Goal: Information Seeking & Learning: Learn about a topic

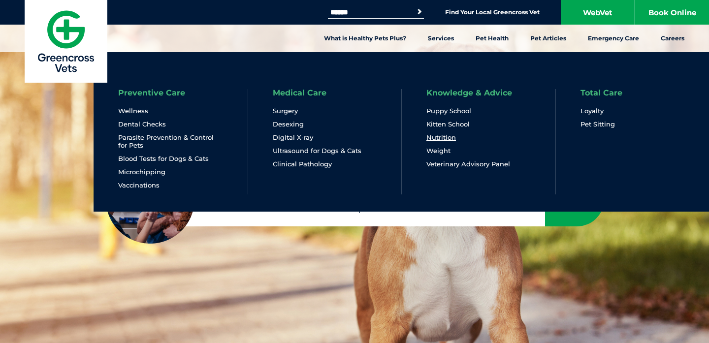
click at [451, 135] on link "Nutrition" at bounding box center [442, 137] width 30 height 8
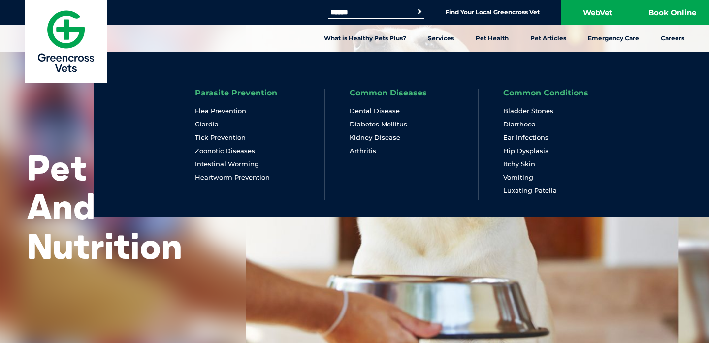
click at [540, 132] on li "Diarrhoea" at bounding box center [555, 126] width 104 height 13
click at [540, 136] on link "Ear Infections" at bounding box center [525, 137] width 45 height 8
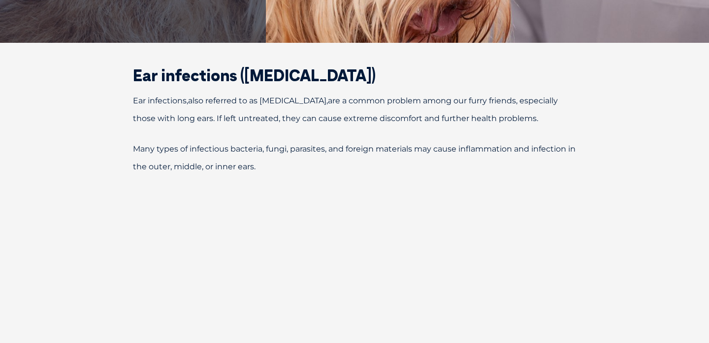
scroll to position [286, 0]
